Goal: Task Accomplishment & Management: Use online tool/utility

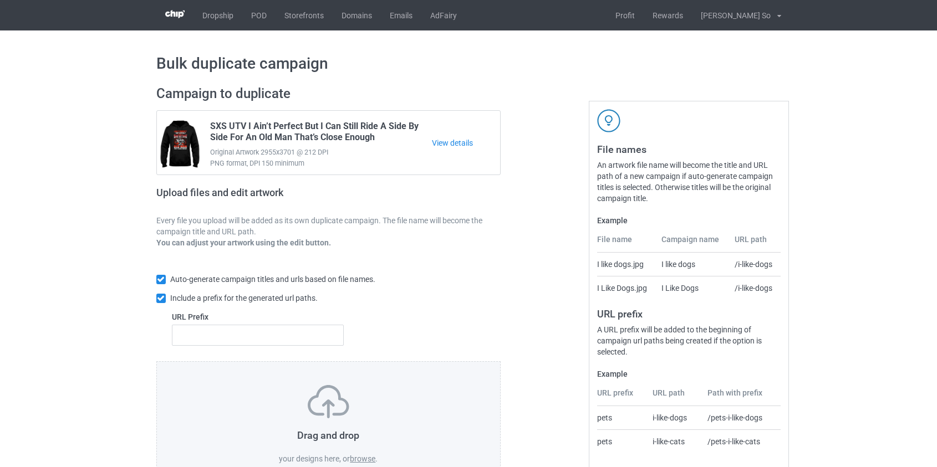
click at [363, 456] on label "browse" at bounding box center [363, 459] width 26 height 9
click at [0, 0] on input "browse" at bounding box center [0, 0] width 0 height 0
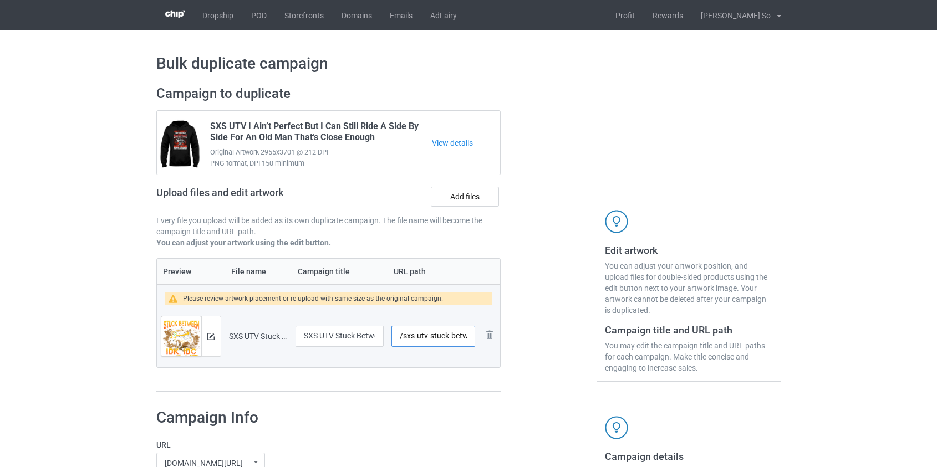
click at [409, 334] on input "/sxs-utv-stuck-between-idk-idc-and-idgaf" at bounding box center [432, 336] width 83 height 21
drag, startPoint x: 435, startPoint y: 335, endPoint x: 893, endPoint y: 368, distance: 459.1
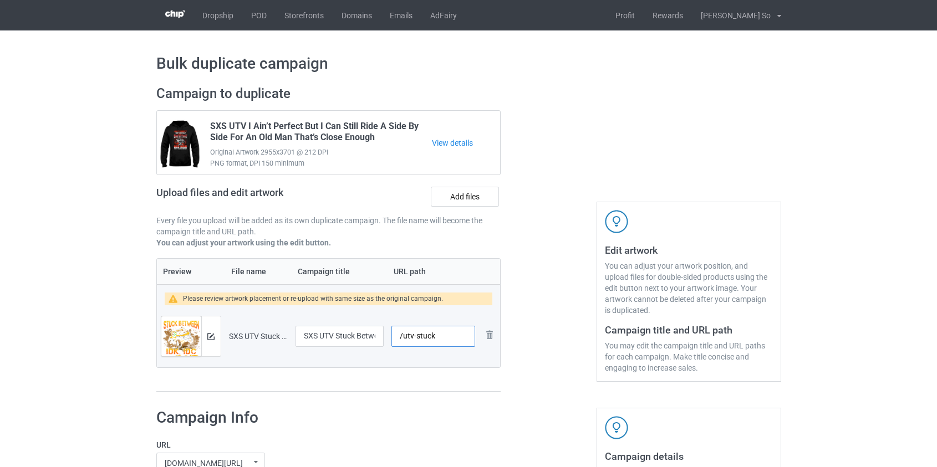
scroll to position [0, 0]
type input "/utv-stuck"
click at [197, 343] on img at bounding box center [181, 343] width 40 height 53
click at [216, 340] on div at bounding box center [210, 337] width 19 height 40
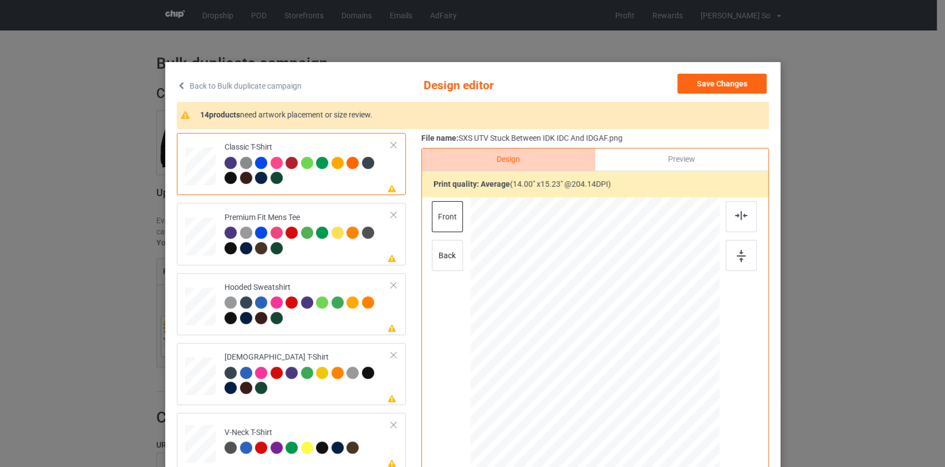
click at [261, 89] on link "Back to Bulk duplicate campaign" at bounding box center [239, 86] width 125 height 24
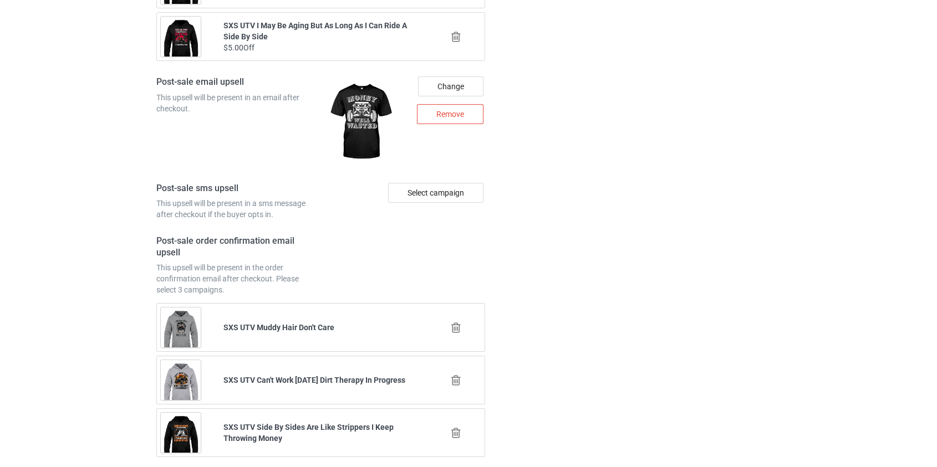
scroll to position [1554, 0]
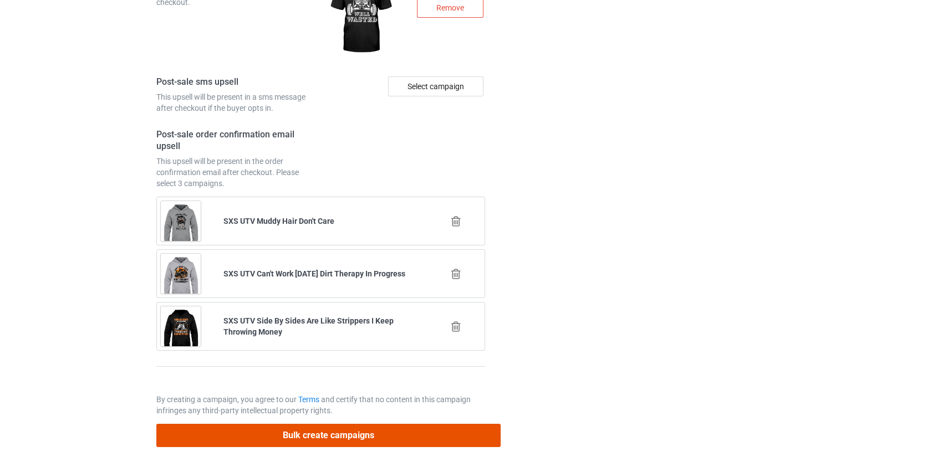
click at [339, 426] on button "Bulk create campaigns" at bounding box center [328, 435] width 345 height 23
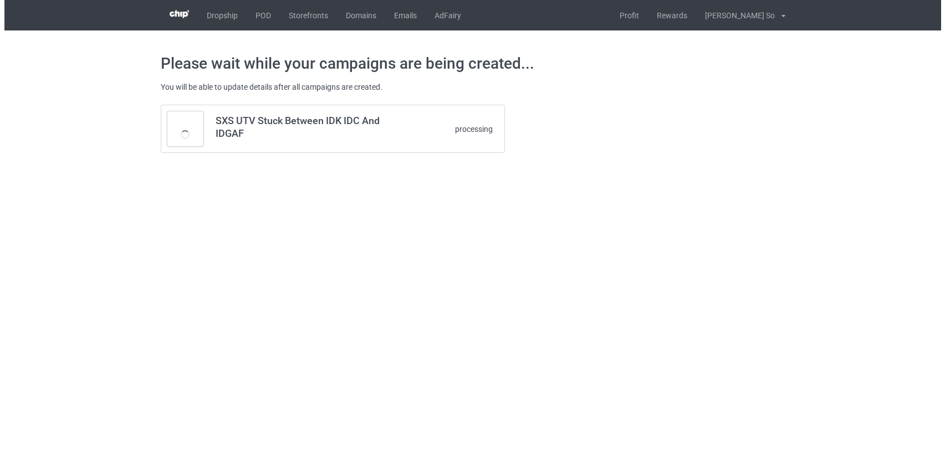
scroll to position [0, 0]
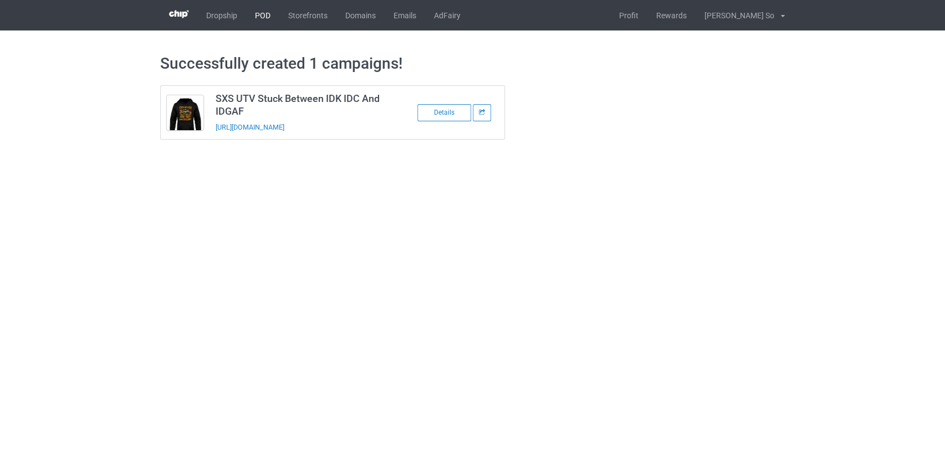
click at [260, 16] on link "POD" at bounding box center [262, 15] width 33 height 30
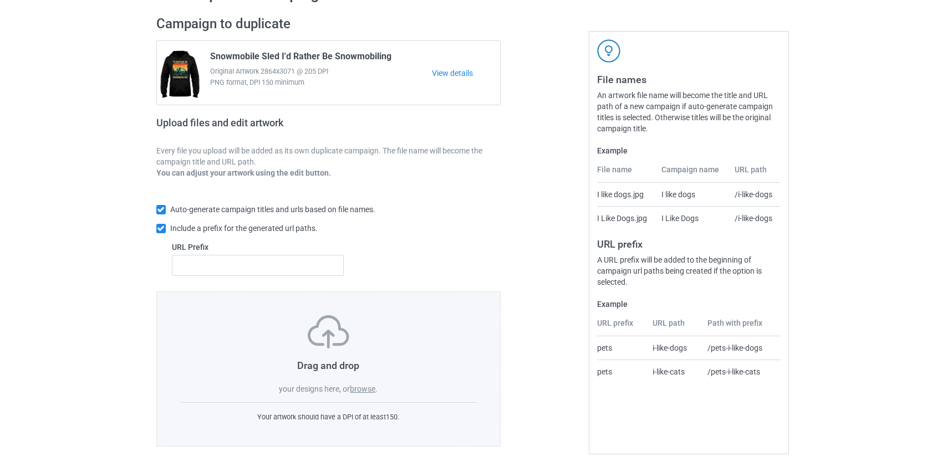
scroll to position [72, 0]
click at [364, 388] on label "browse" at bounding box center [363, 387] width 26 height 9
click at [0, 0] on input "browse" at bounding box center [0, 0] width 0 height 0
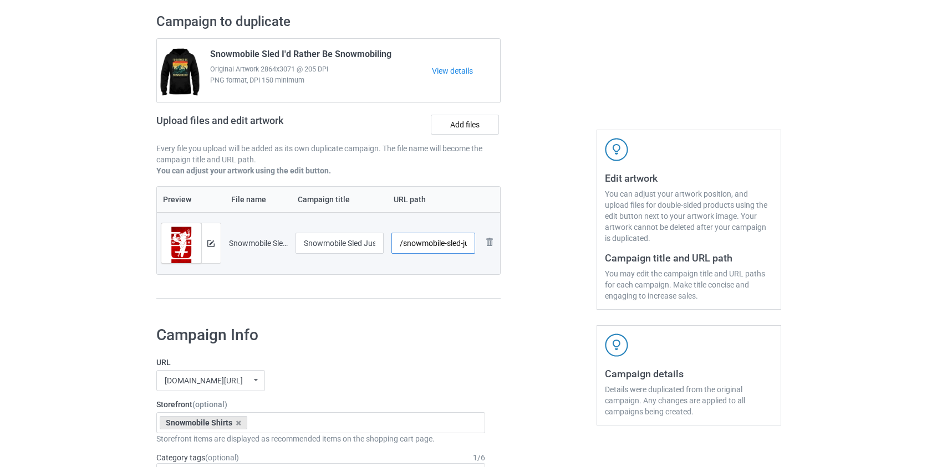
click at [421, 246] on input "/snowmobile-sled-just-ride-red" at bounding box center [433, 243] width 84 height 21
click at [436, 244] on input "/sled-just-ride-red" at bounding box center [433, 243] width 84 height 21
type input "/sled-justred"
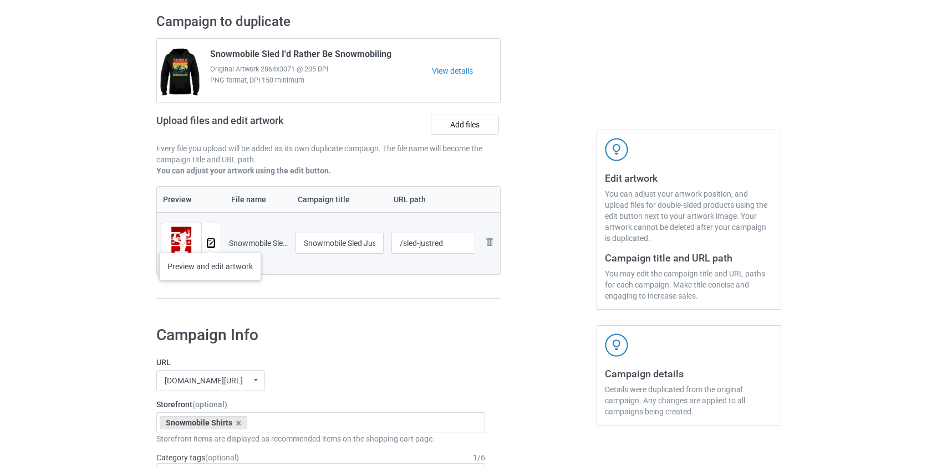
click at [211, 242] on img at bounding box center [210, 243] width 7 height 7
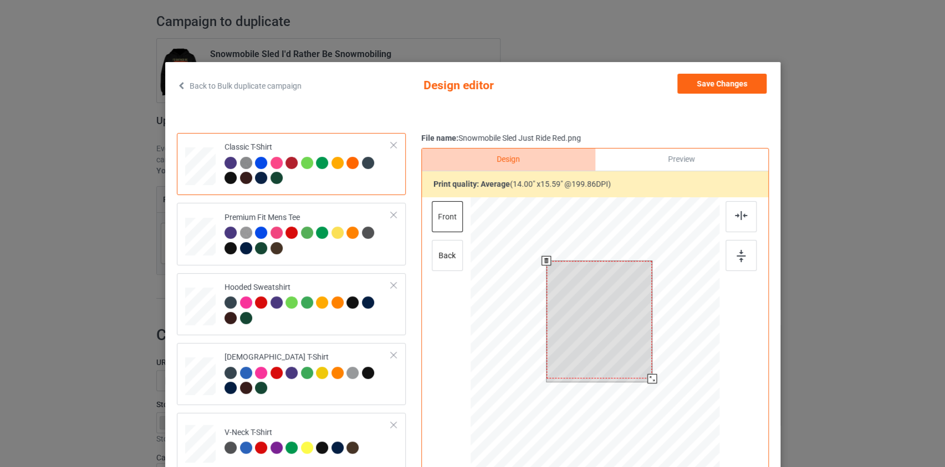
click at [660, 396] on div at bounding box center [594, 354] width 249 height 314
click at [704, 78] on button "Save Changes" at bounding box center [721, 84] width 89 height 20
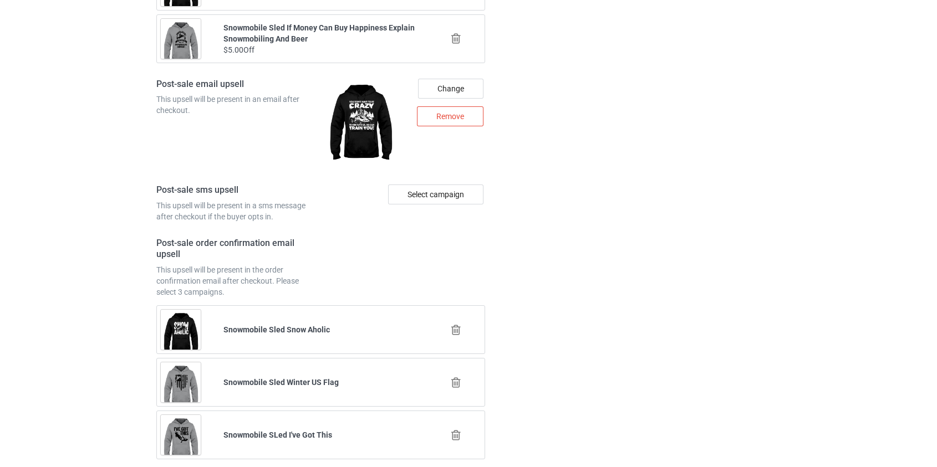
scroll to position [1545, 0]
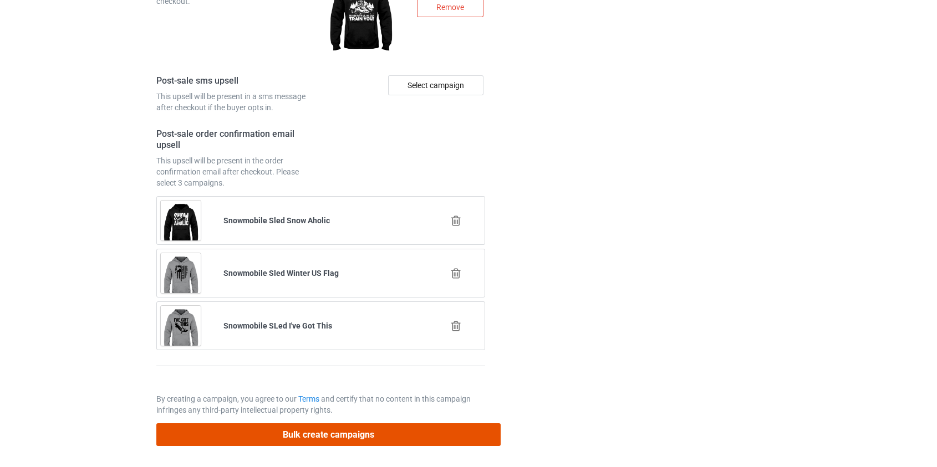
click at [367, 427] on button "Bulk create campaigns" at bounding box center [328, 435] width 345 height 23
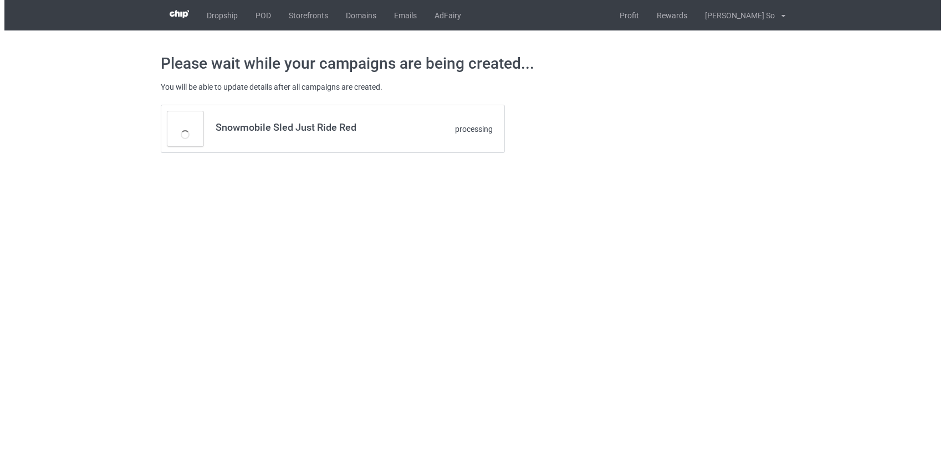
scroll to position [0, 0]
